Goal: Find specific page/section: Find specific page/section

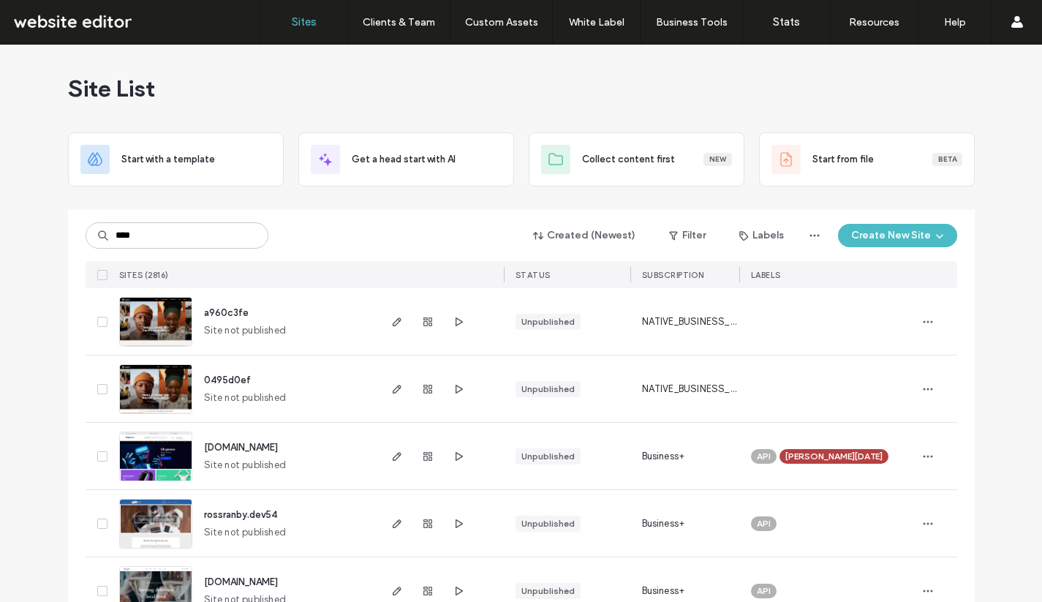
type input "*****"
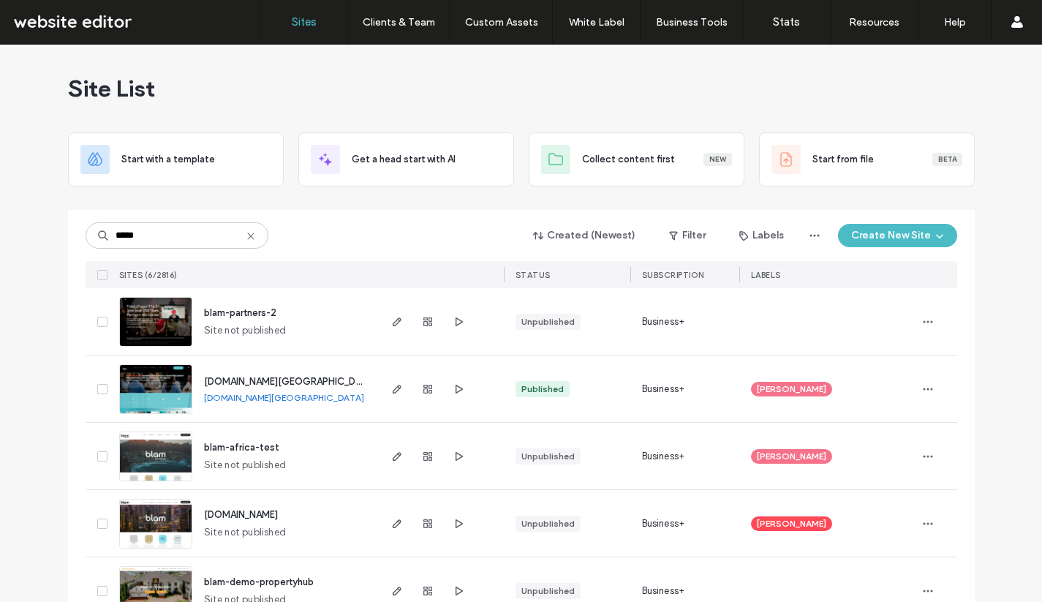
scroll to position [107, 0]
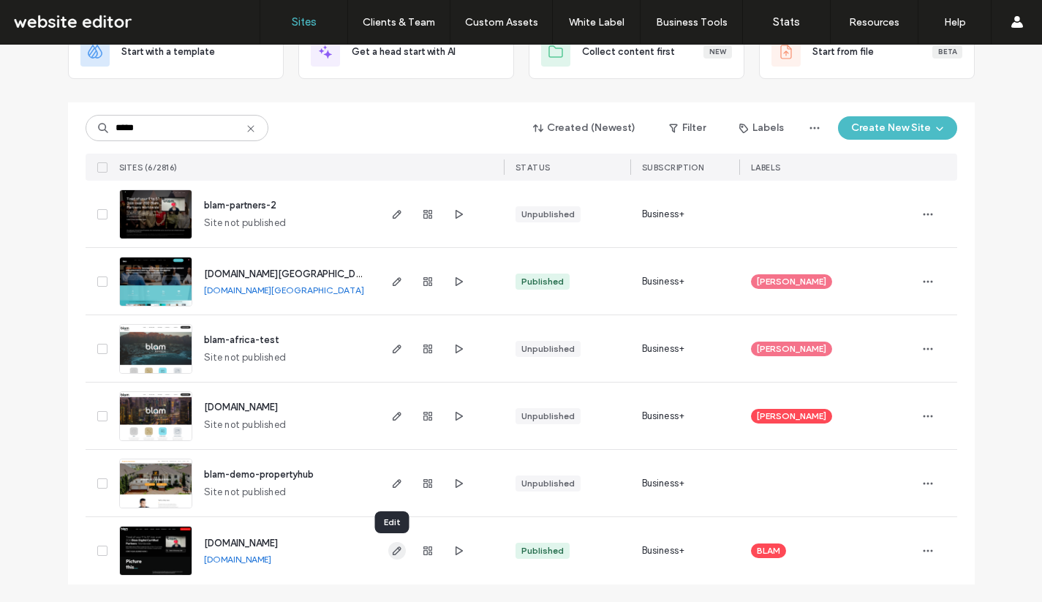
click at [395, 555] on icon "button" at bounding box center [397, 551] width 12 height 12
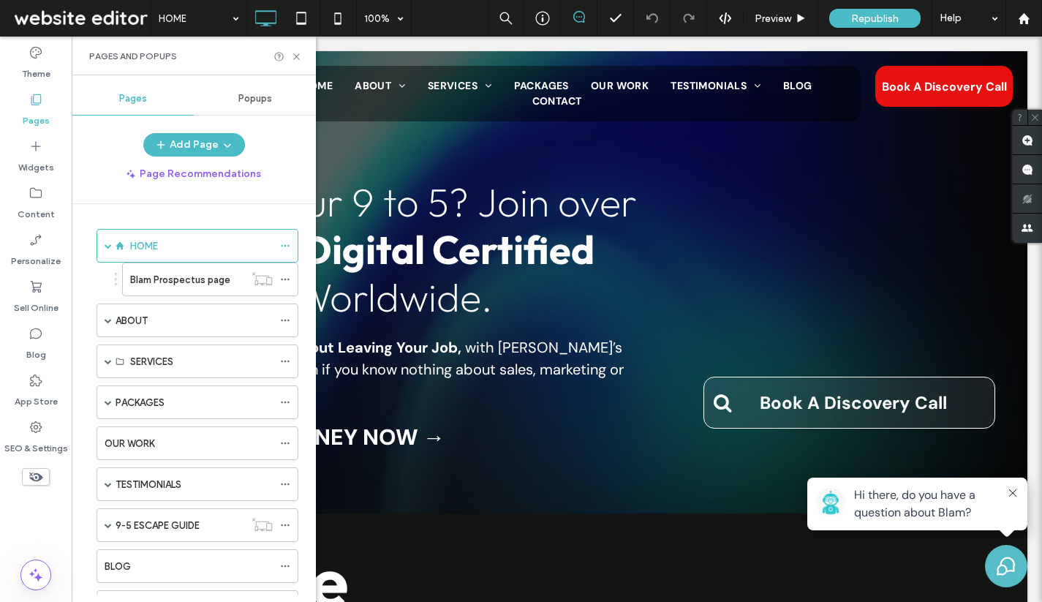
scroll to position [966, 0]
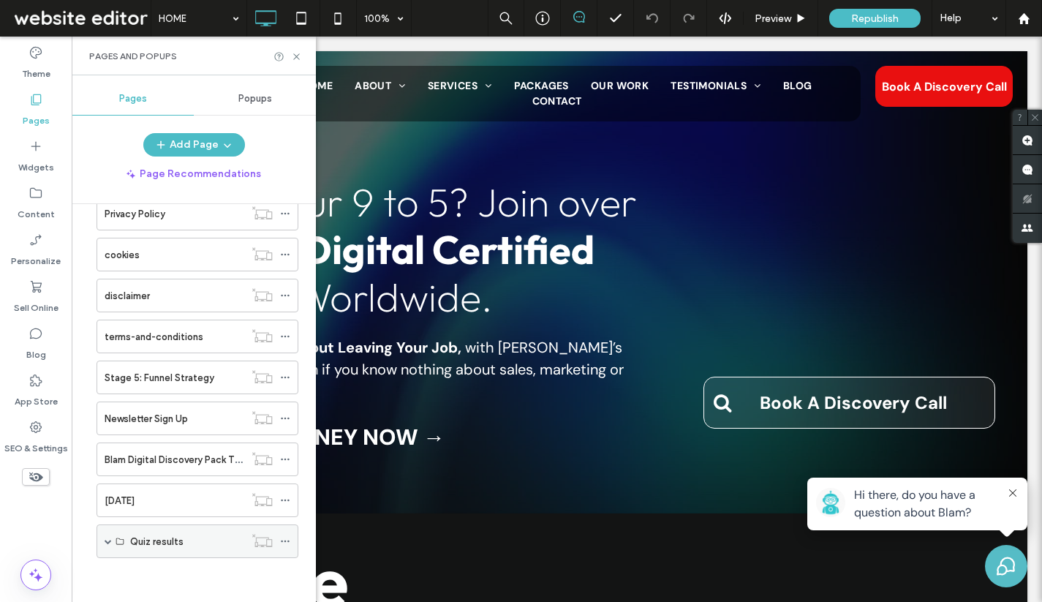
click at [107, 539] on span at bounding box center [108, 540] width 7 height 7
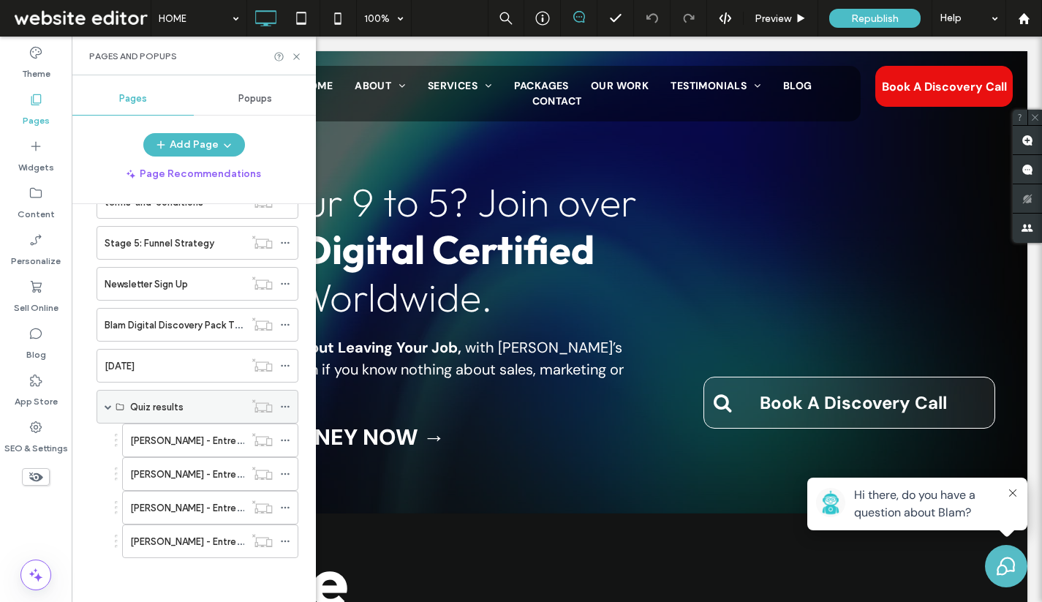
click at [205, 403] on div "Quiz results" at bounding box center [187, 406] width 114 height 15
click at [178, 445] on label "[PERSON_NAME] - Entrepreneur Quiz Result LP" at bounding box center [232, 441] width 205 height 26
